Goal: Task Accomplishment & Management: Use online tool/utility

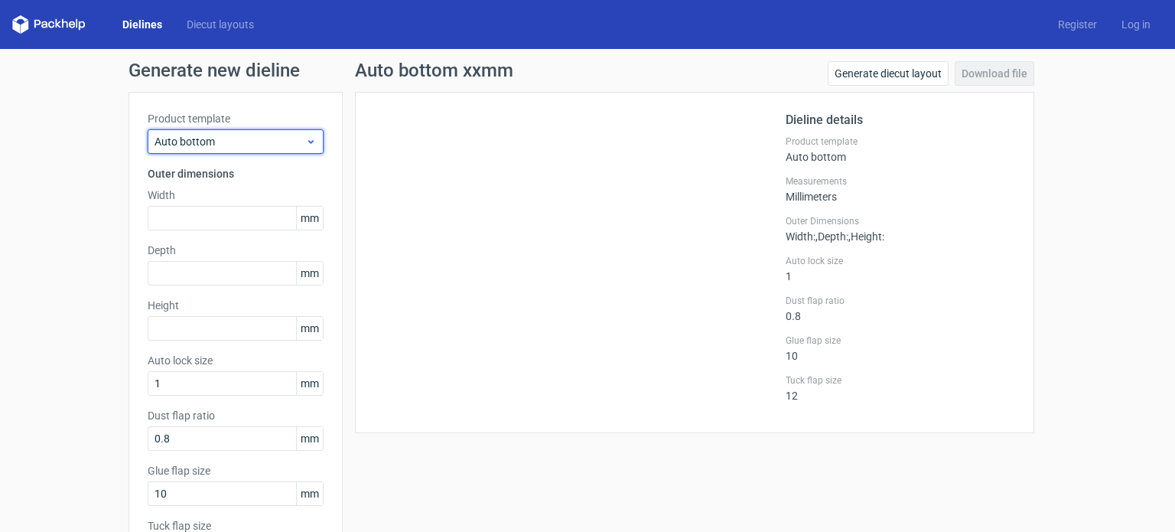
click at [251, 145] on span "Auto bottom" at bounding box center [230, 141] width 151 height 15
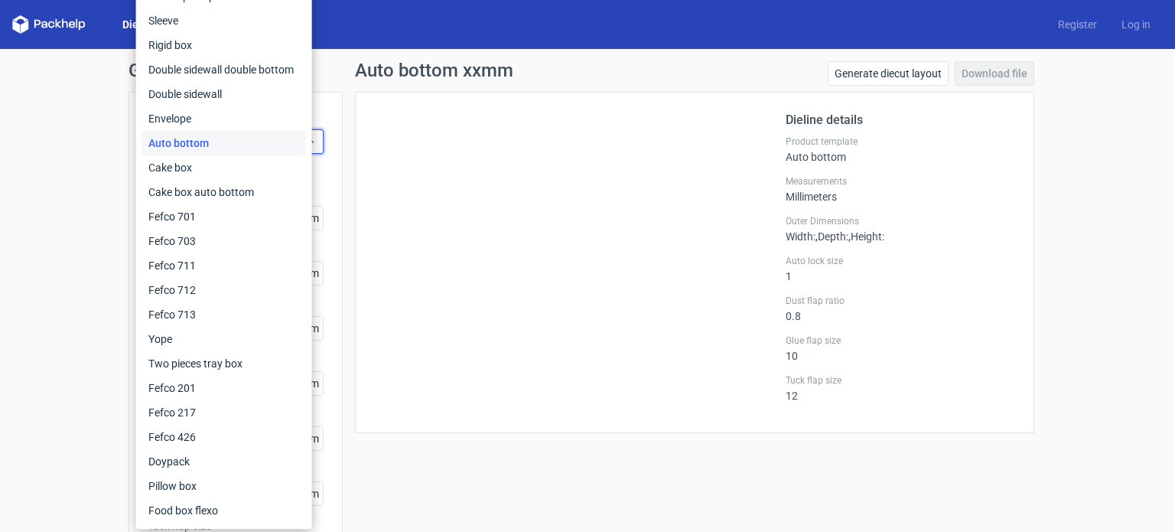
click at [235, 146] on div "Auto bottom" at bounding box center [224, 143] width 164 height 24
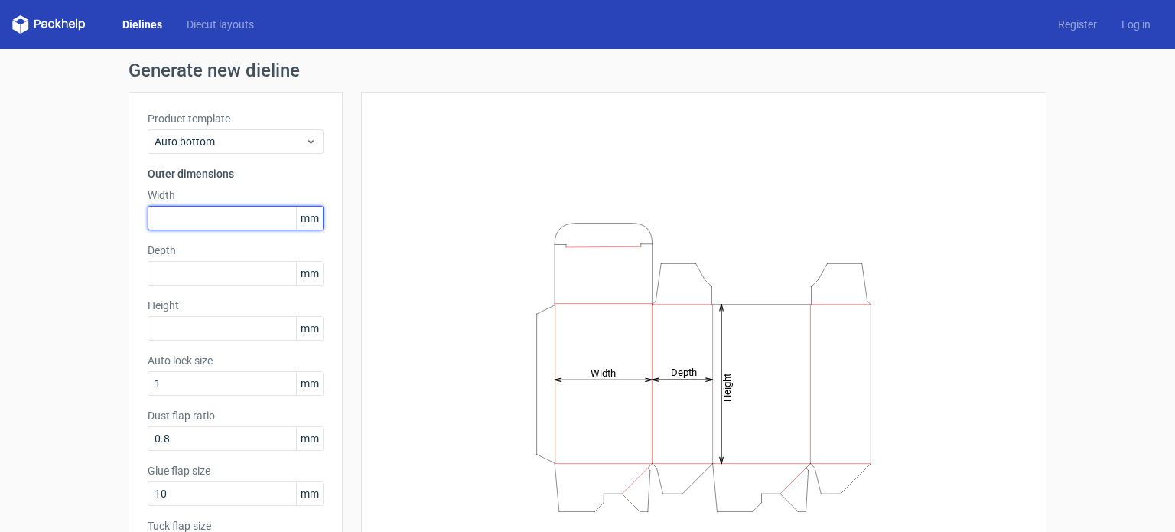
click at [219, 220] on input "text" at bounding box center [236, 218] width 176 height 24
type input "70"
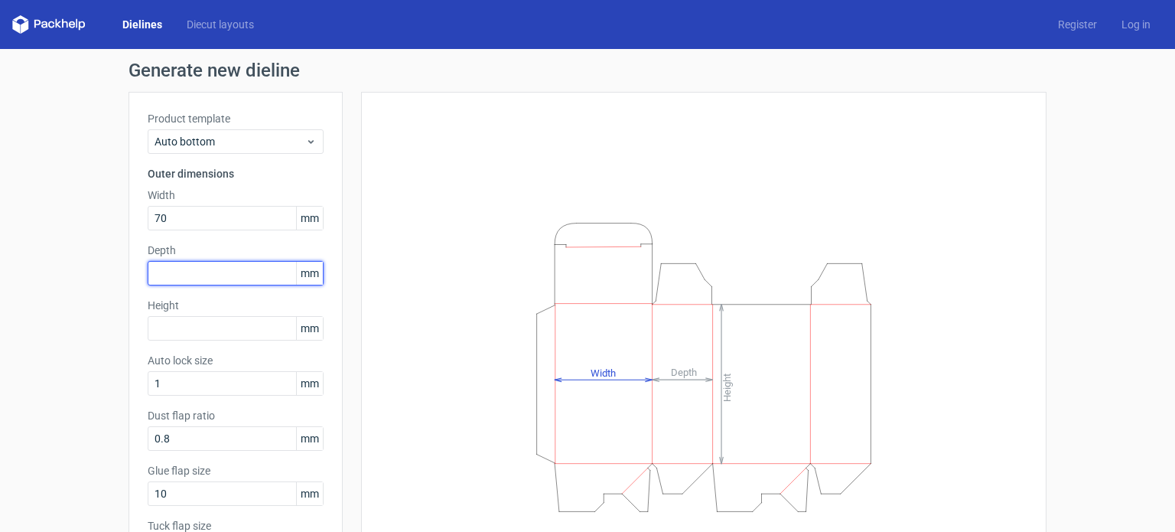
click at [223, 269] on input "text" at bounding box center [236, 273] width 176 height 24
type input "70"
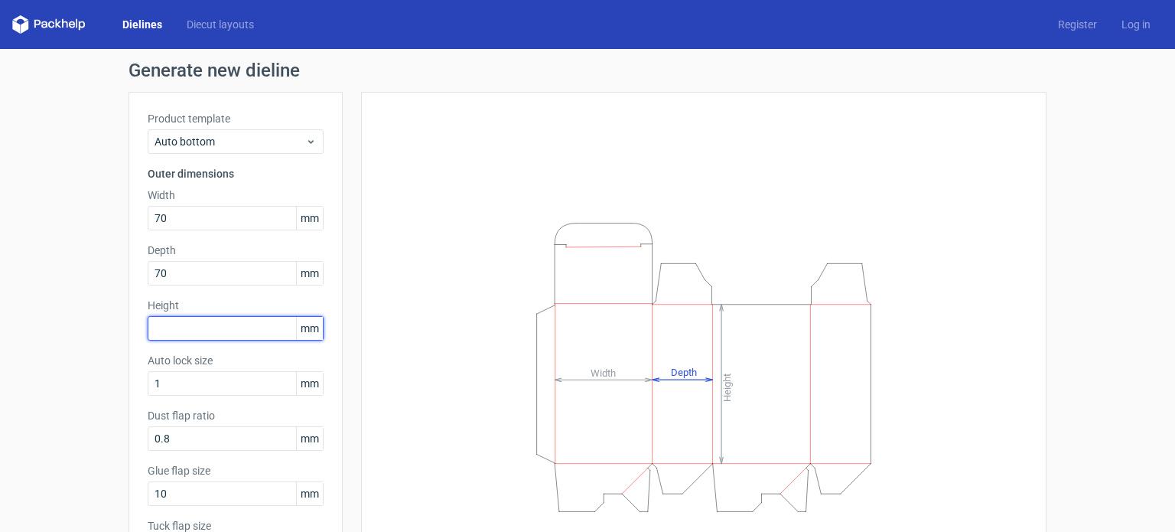
click at [210, 327] on input "text" at bounding box center [236, 328] width 176 height 24
type input "44"
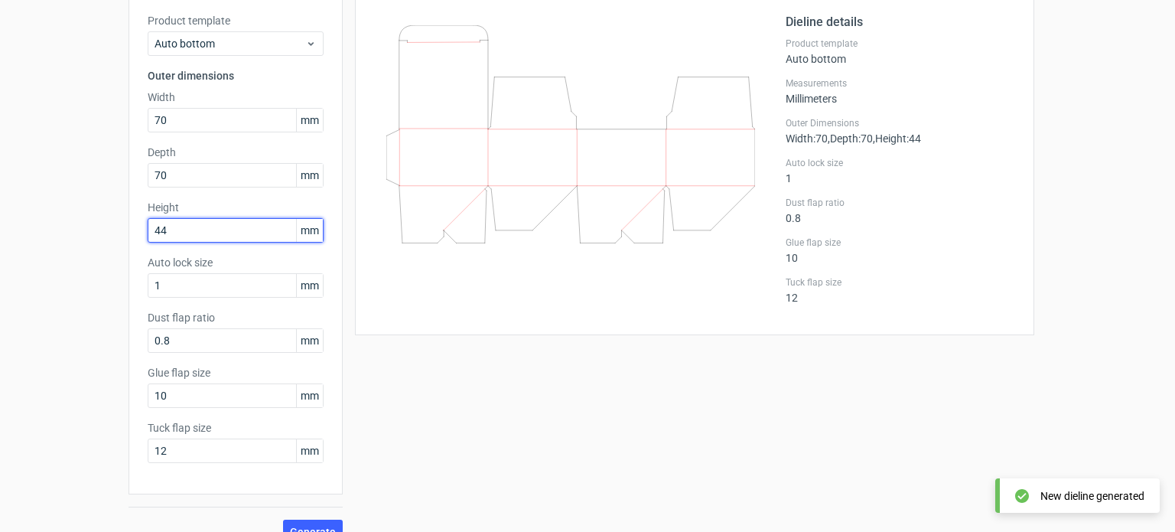
scroll to position [122, 0]
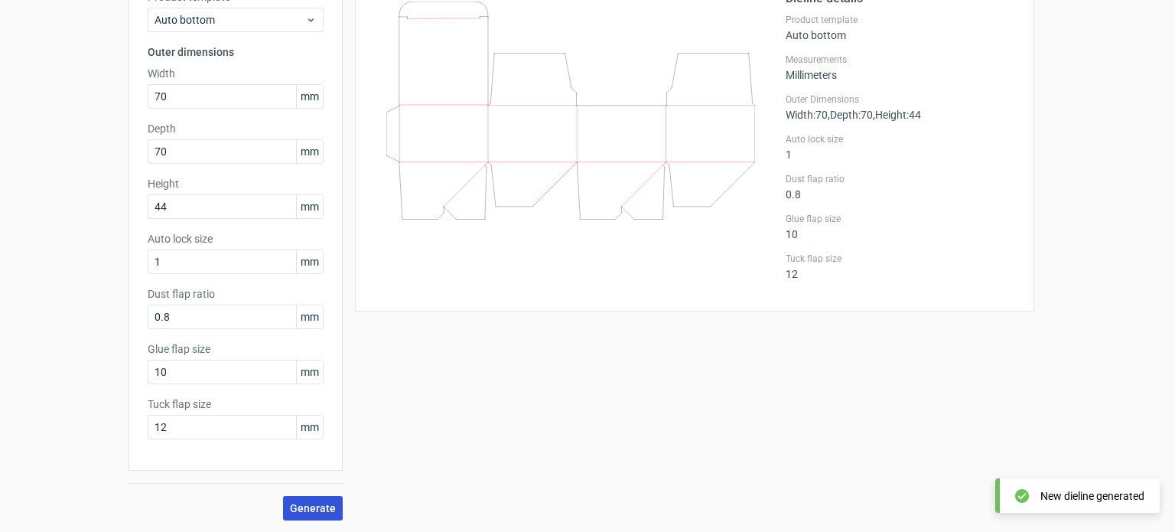
click at [304, 506] on span "Generate" at bounding box center [313, 508] width 46 height 11
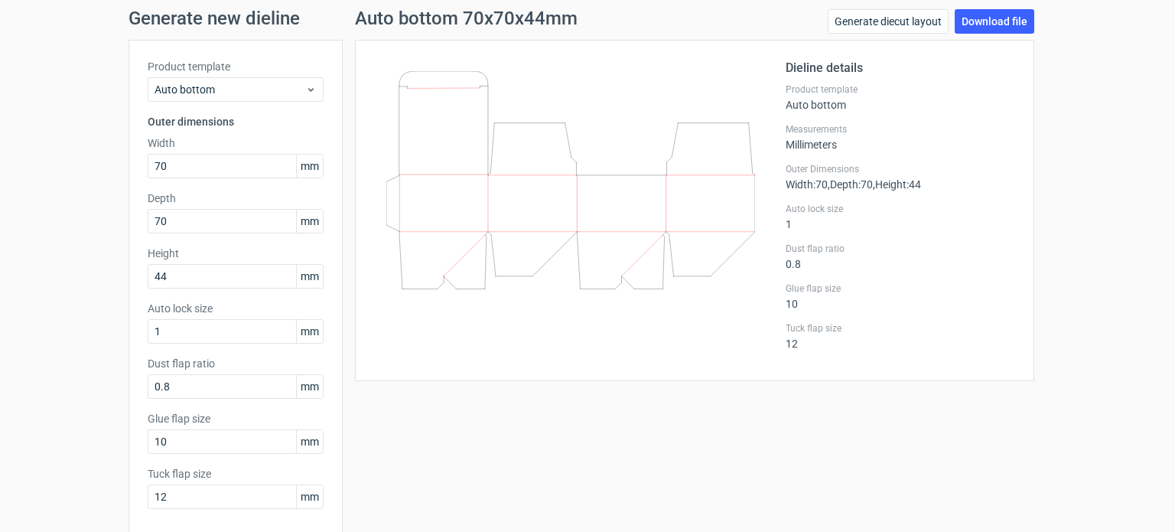
scroll to position [0, 0]
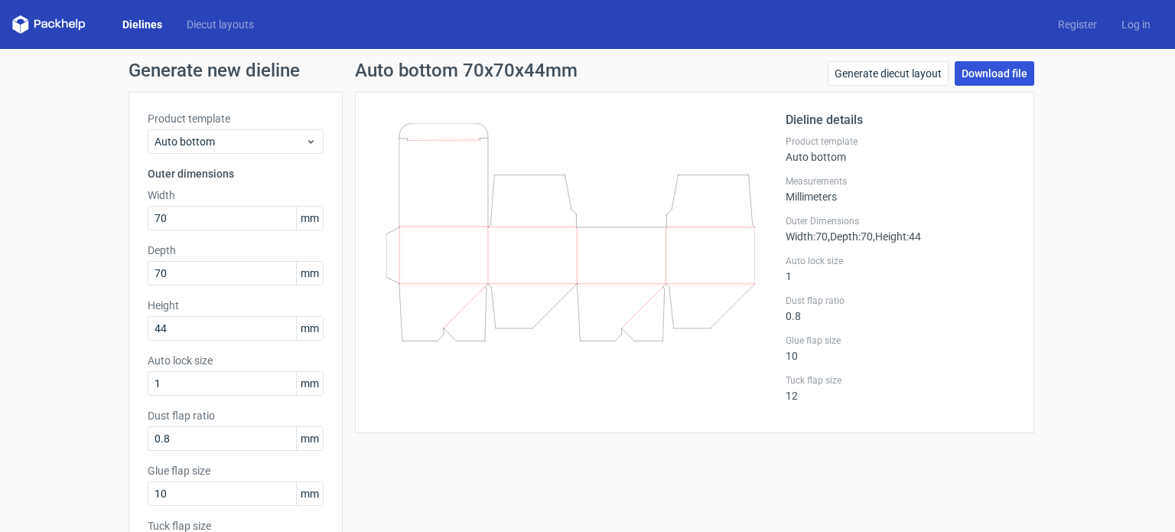
click at [979, 73] on link "Download file" at bounding box center [995, 73] width 80 height 24
